Goal: Information Seeking & Learning: Learn about a topic

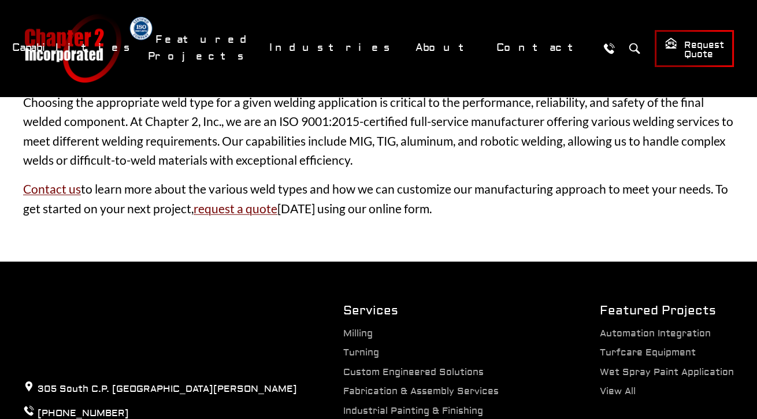
scroll to position [3660, 0]
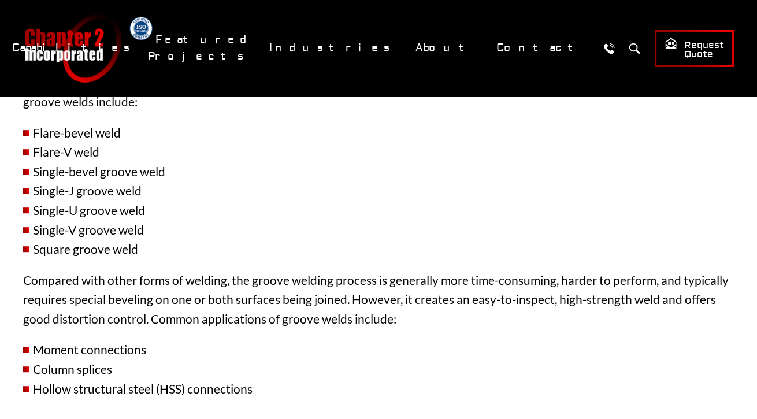
scroll to position [886, 0]
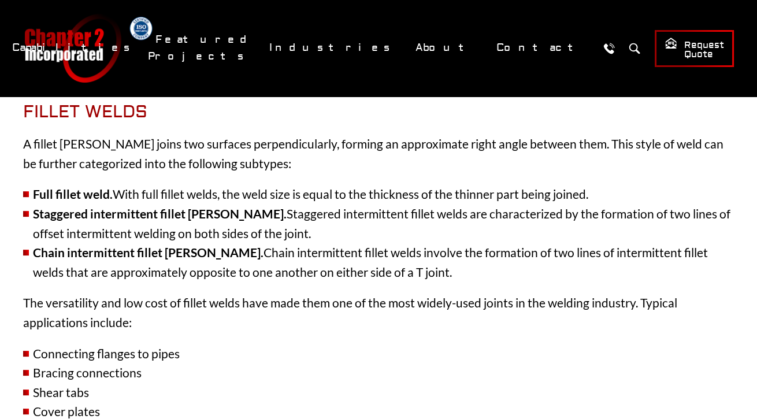
scroll to position [445, 0]
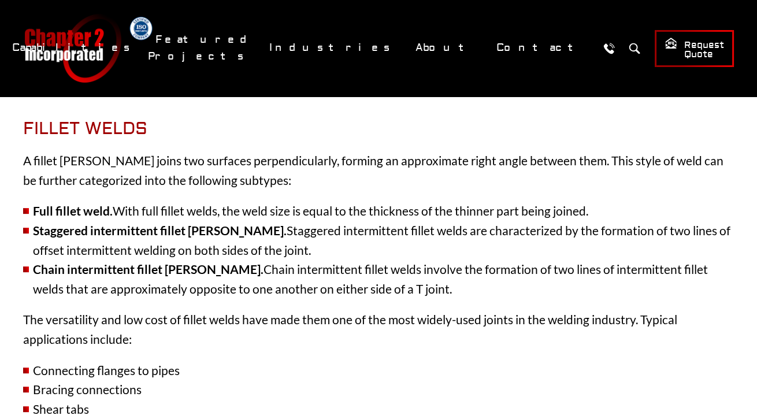
scroll to position [444, 0]
